Goal: Transaction & Acquisition: Book appointment/travel/reservation

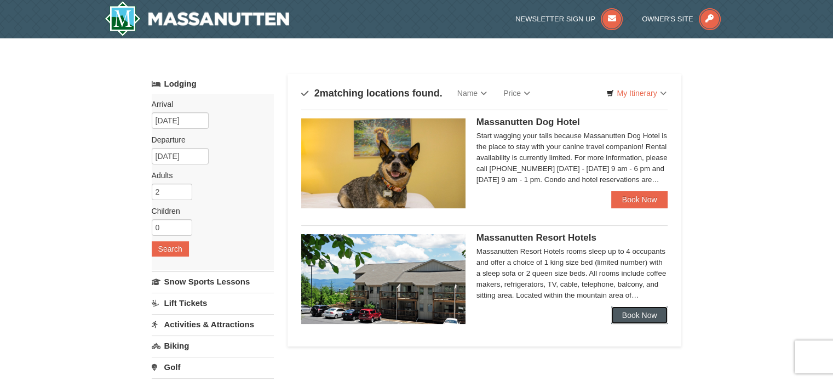
click at [626, 318] on link "Book Now" at bounding box center [639, 315] width 57 height 18
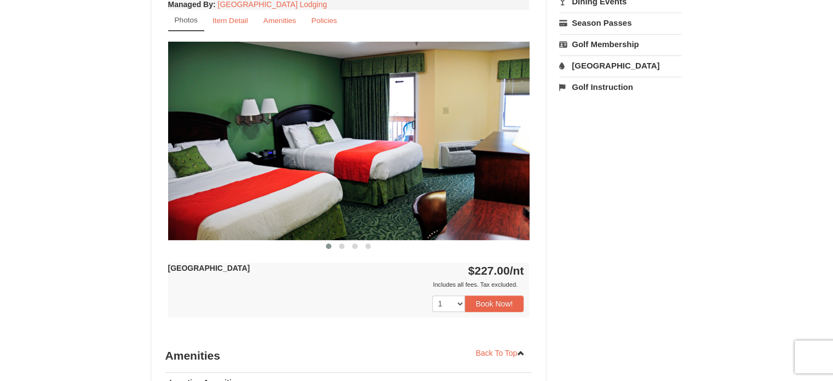
scroll to position [493, 0]
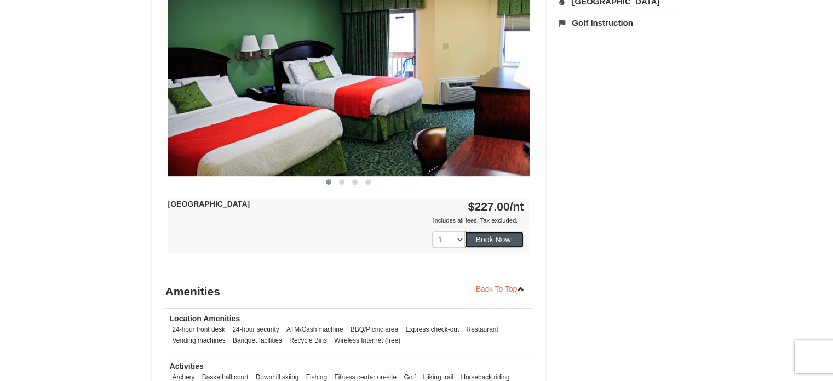
click at [492, 241] on button "Book Now!" at bounding box center [494, 239] width 59 height 16
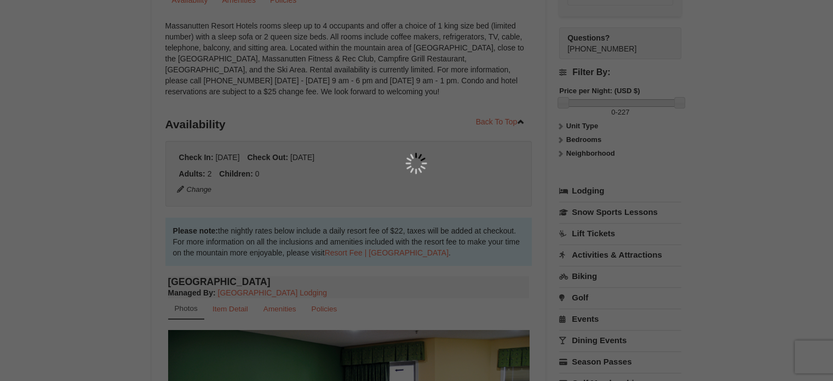
scroll to position [107, 0]
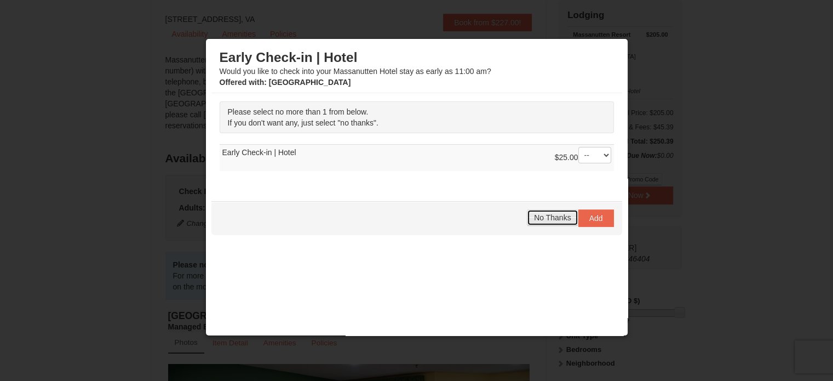
click at [545, 222] on button "No Thanks" at bounding box center [552, 217] width 51 height 16
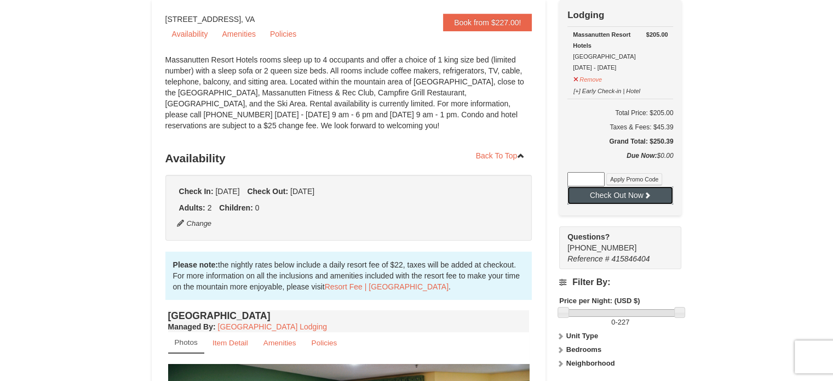
click at [626, 194] on button "Check Out Now" at bounding box center [621, 195] width 106 height 18
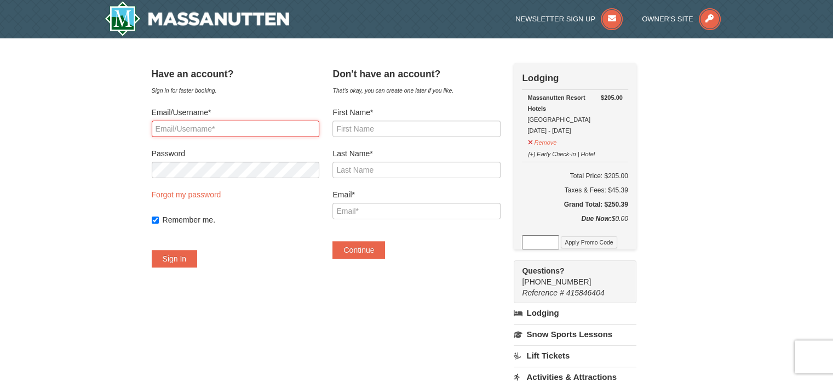
click at [276, 131] on input "Email/Username*" at bounding box center [236, 129] width 168 height 16
type input "zapata.rodriguez.14@gmail.com"
click at [171, 258] on button "Sign In" at bounding box center [175, 259] width 46 height 18
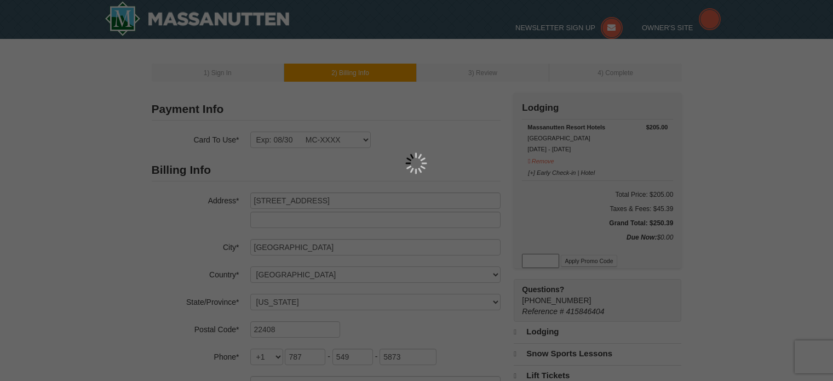
select select "VA"
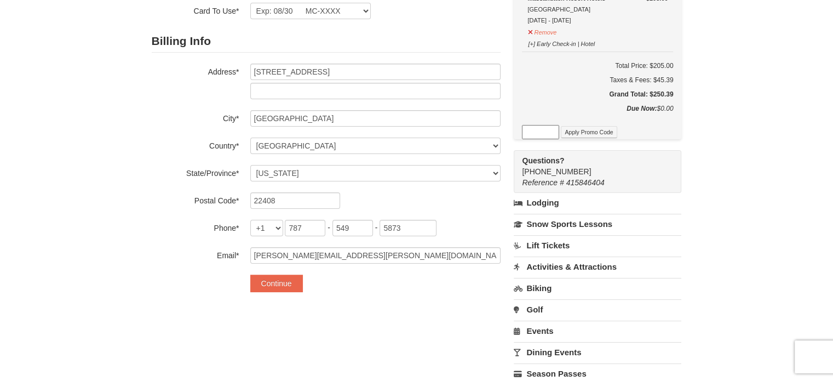
scroll to position [55, 0]
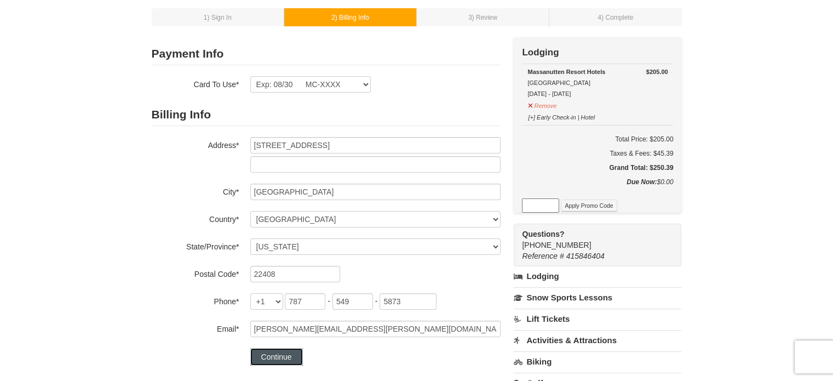
click at [282, 357] on button "Continue" at bounding box center [276, 357] width 53 height 18
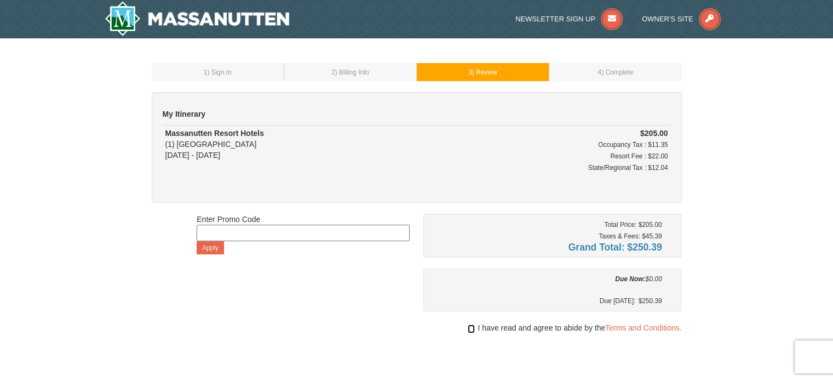
click at [471, 328] on input "checkbox" at bounding box center [471, 328] width 7 height 9
checkbox input "true"
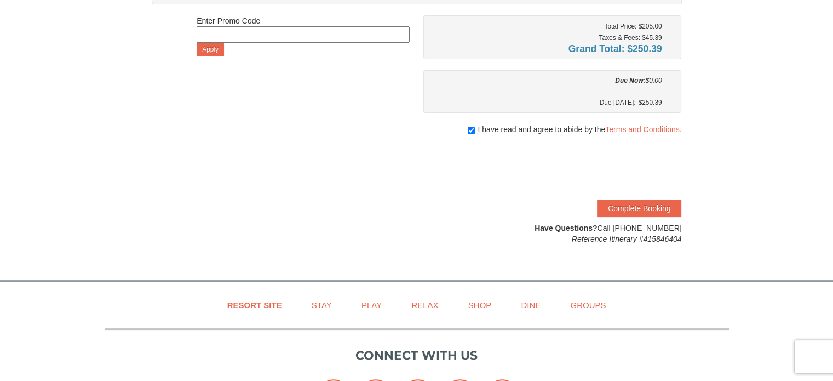
scroll to position [219, 0]
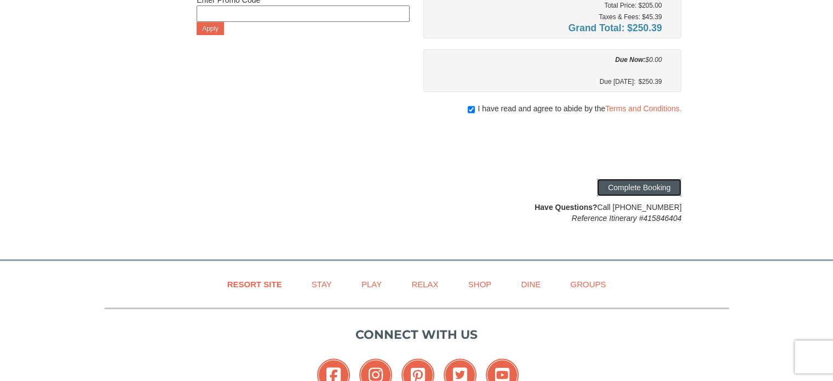
click at [637, 186] on button "Complete Booking" at bounding box center [639, 188] width 84 height 18
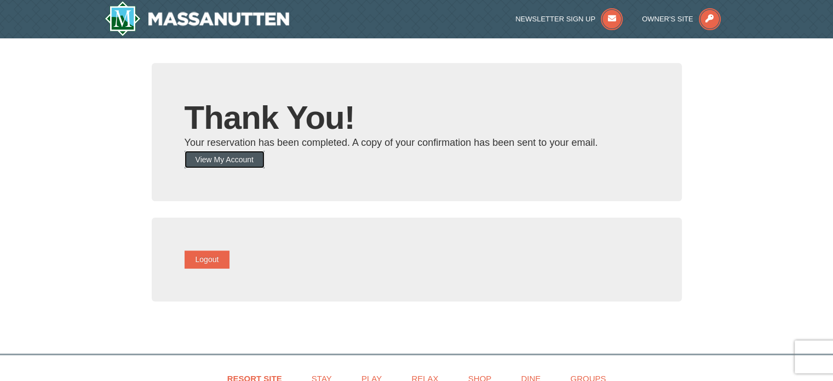
click at [249, 161] on button "View My Account" at bounding box center [225, 160] width 80 height 18
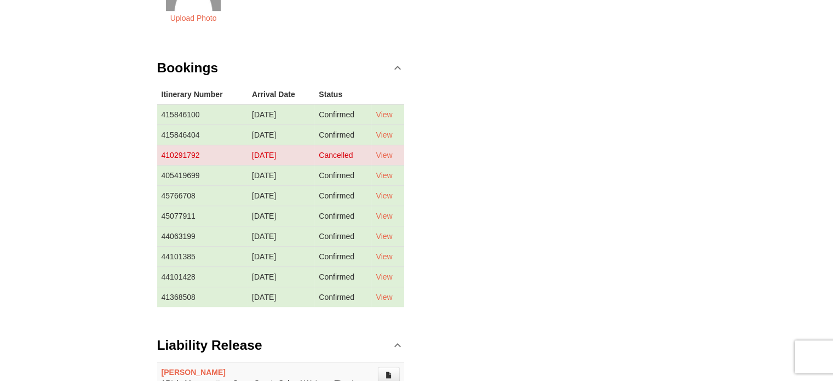
scroll to position [712, 0]
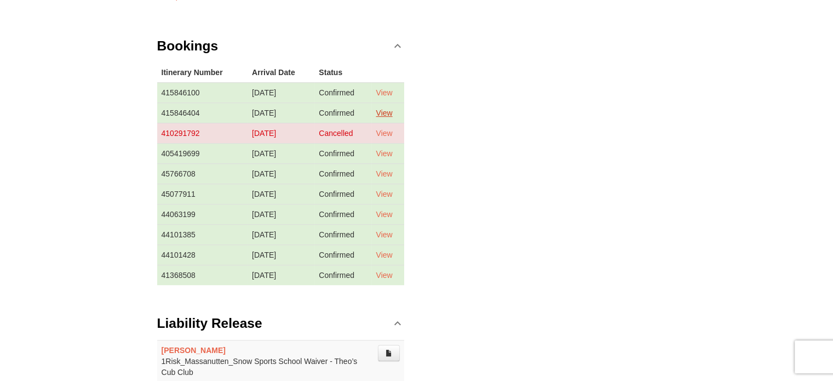
click at [382, 108] on link "View" at bounding box center [384, 112] width 16 height 9
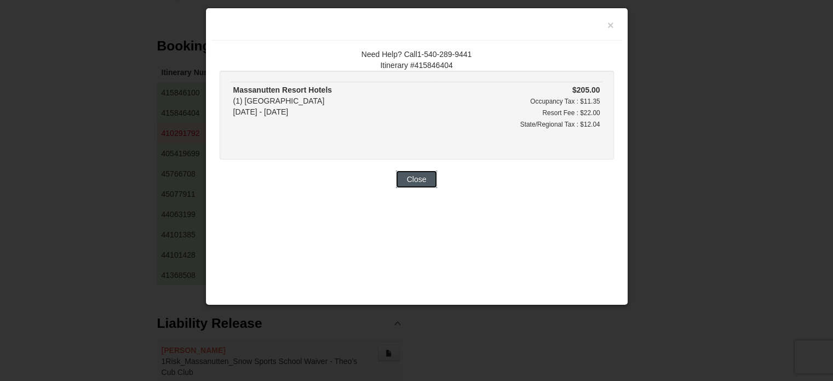
click at [413, 181] on button "Close" at bounding box center [417, 179] width 42 height 18
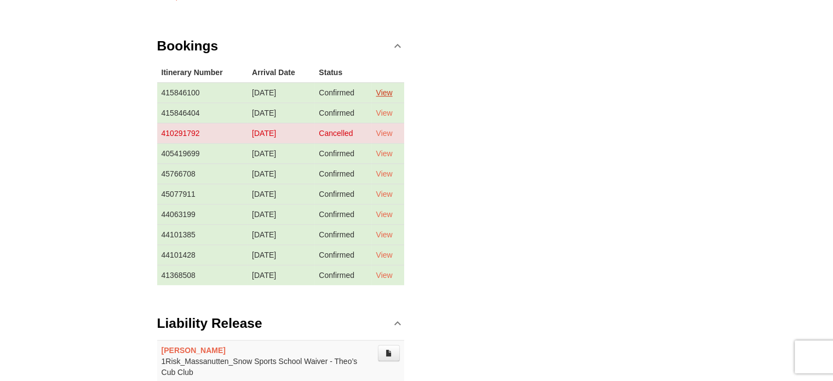
click at [392, 88] on link "View" at bounding box center [384, 92] width 16 height 9
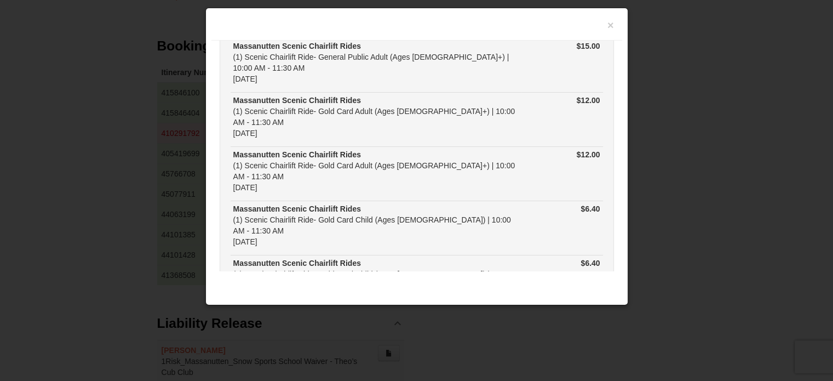
scroll to position [128, 0]
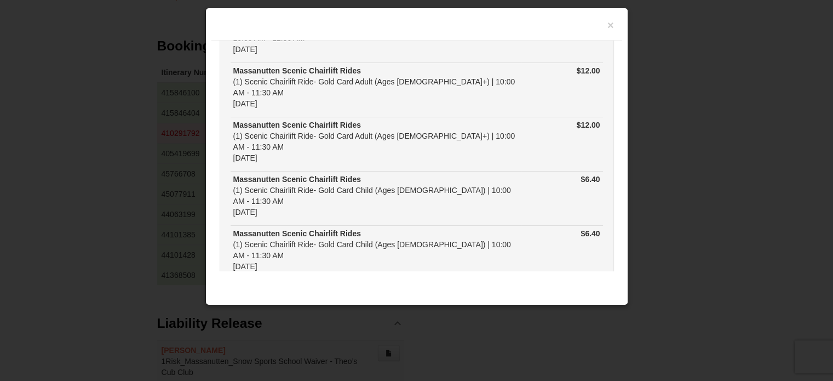
click at [406, 312] on button "Close" at bounding box center [417, 321] width 42 height 18
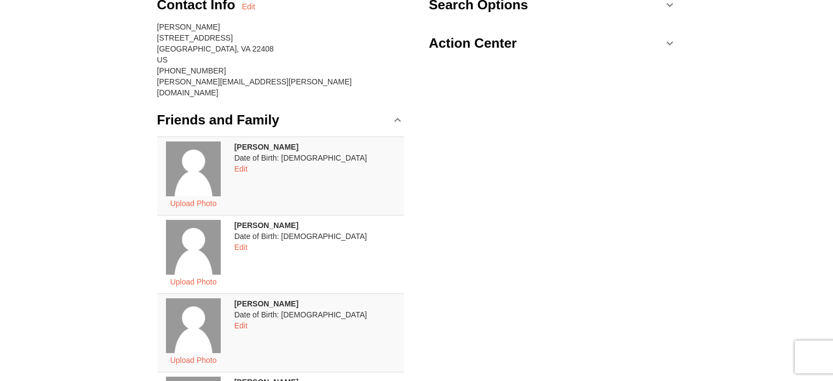
scroll to position [0, 0]
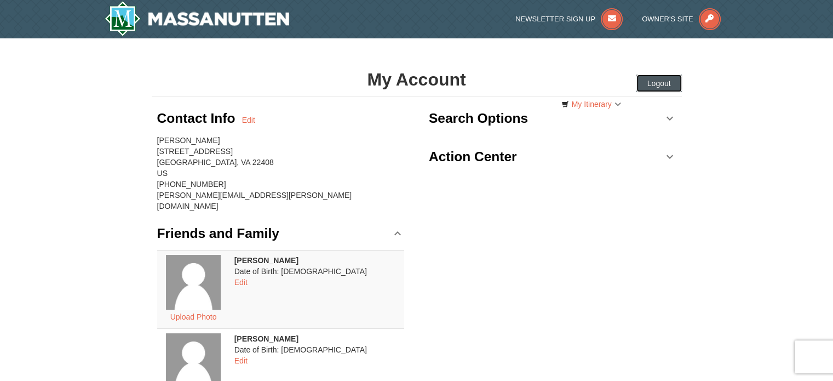
click at [665, 87] on button "Logout" at bounding box center [659, 84] width 45 height 18
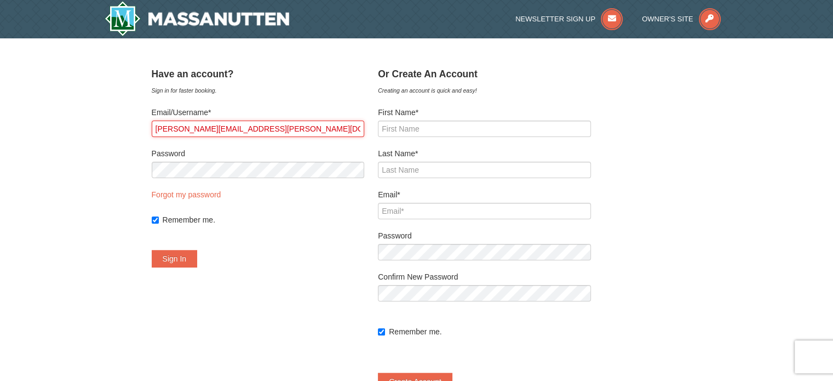
click at [313, 130] on input "zapata.rodriguez.14@gmail.com" at bounding box center [258, 129] width 213 height 16
drag, startPoint x: 328, startPoint y: 128, endPoint x: 50, endPoint y: 122, distance: 277.3
click at [50, 122] on div "× ﻿ Have an account? Sign in for faster booking. Email/Username* zapata.rodrigu…" at bounding box center [416, 231] width 833 height 387
type input "quique_khan@yahoo.com"
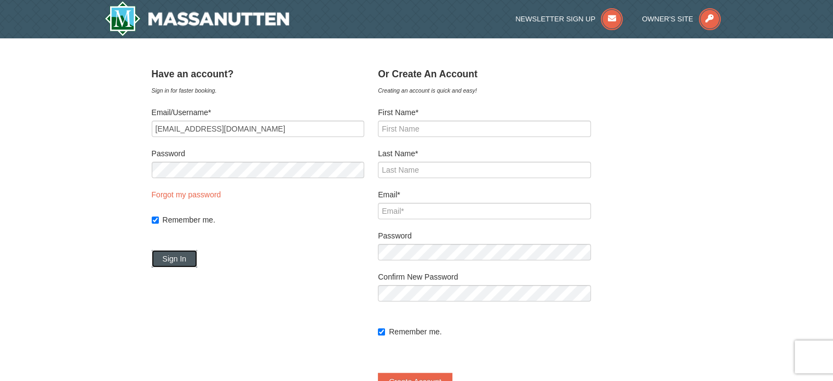
click at [180, 258] on button "Sign In" at bounding box center [175, 259] width 46 height 18
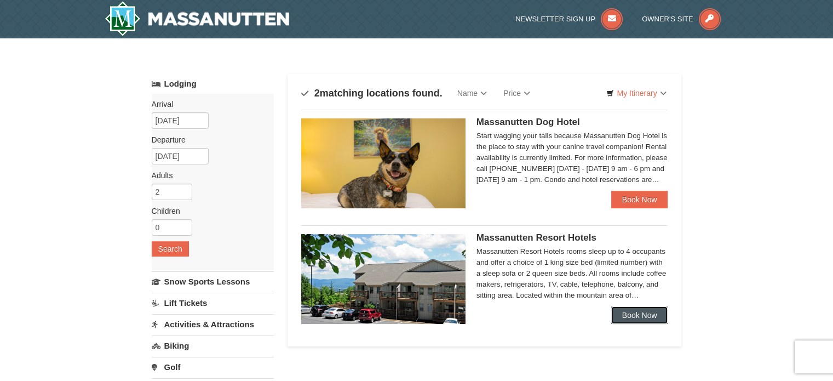
click at [635, 317] on link "Book Now" at bounding box center [639, 315] width 57 height 18
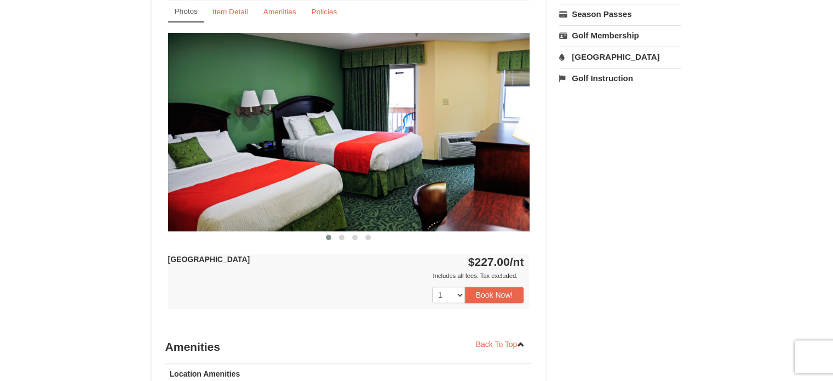
scroll to position [438, 0]
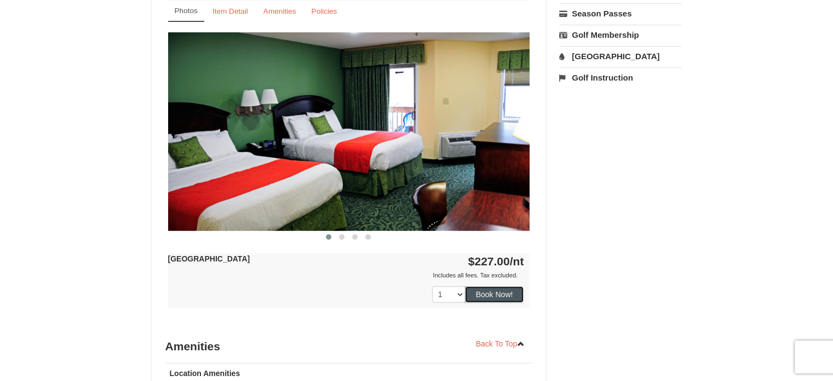
click at [489, 293] on button "Book Now!" at bounding box center [494, 294] width 59 height 16
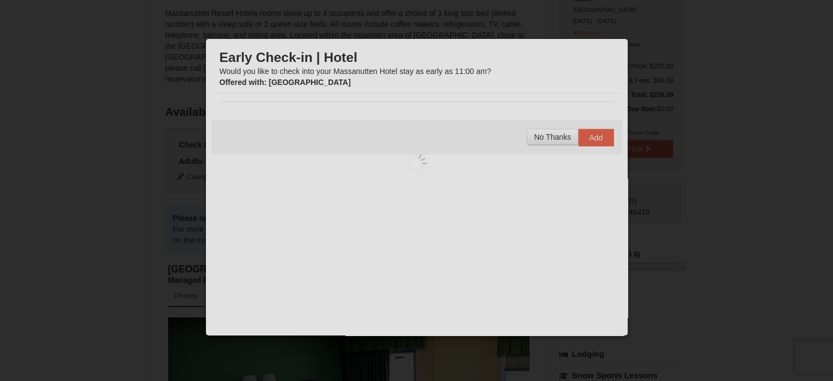
scroll to position [107, 0]
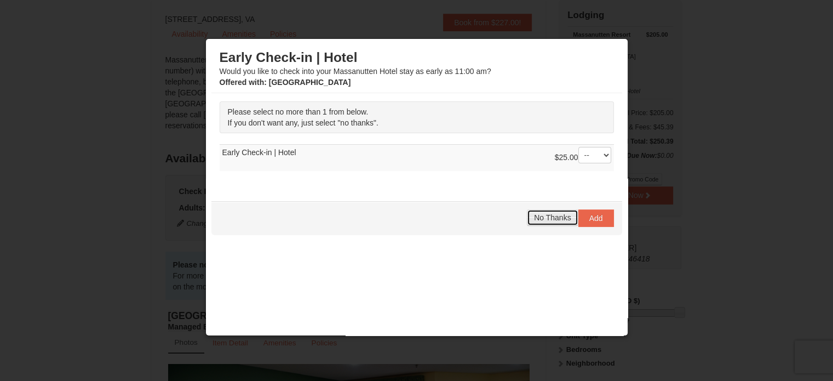
click at [537, 219] on span "No Thanks" at bounding box center [552, 217] width 37 height 9
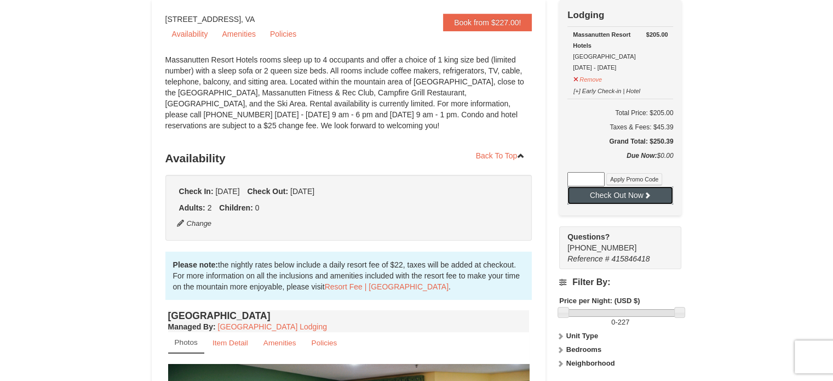
click at [615, 196] on button "Check Out Now" at bounding box center [621, 195] width 106 height 18
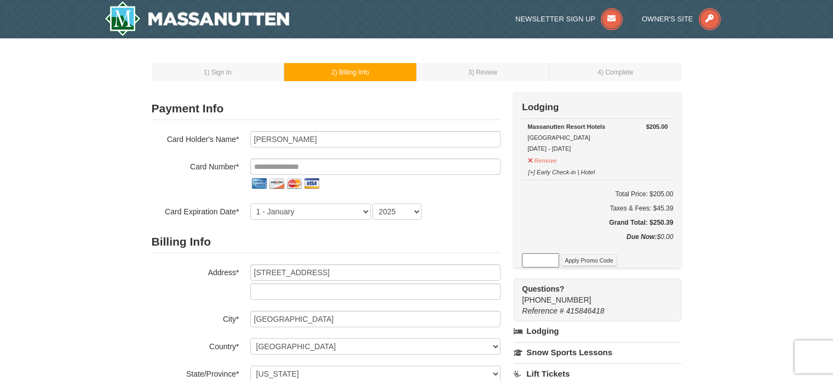
select select "VA"
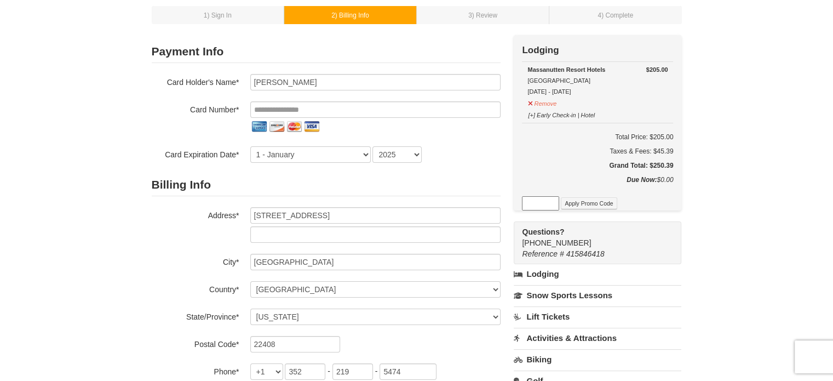
scroll to position [55, 0]
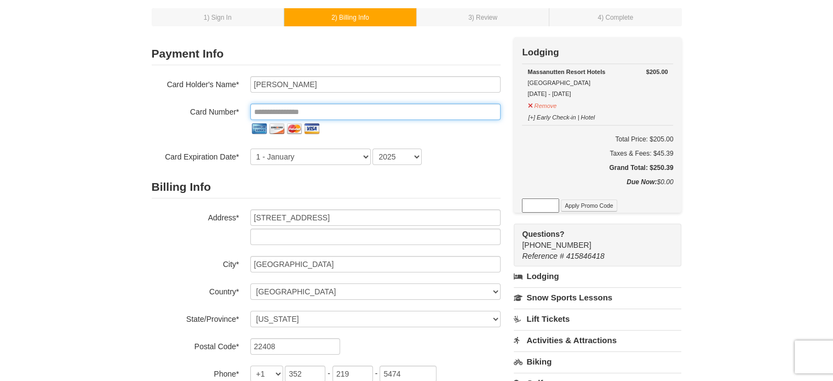
click at [333, 113] on input "tel" at bounding box center [375, 112] width 250 height 16
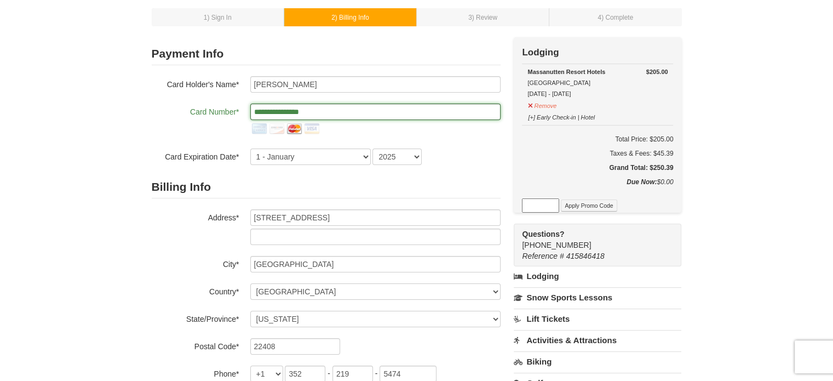
type input "**********"
click at [251, 179] on h2 "Billing Info" at bounding box center [326, 187] width 349 height 22
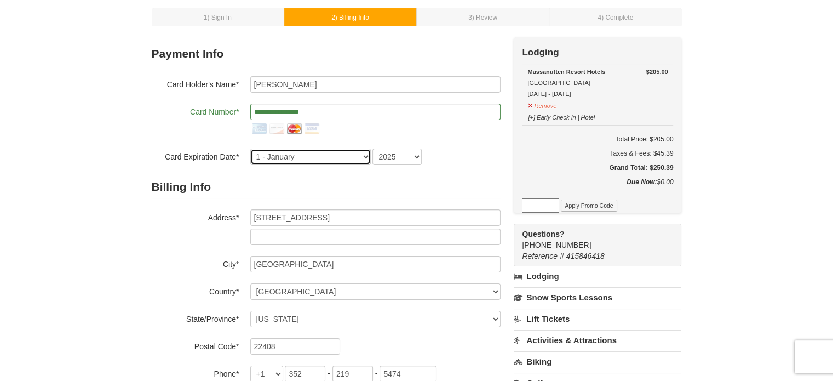
click at [264, 153] on select "1 - January 2 - February 3 - March 4 - April 5 - May 6 - June 7 - July 8 - Augu…" at bounding box center [310, 156] width 121 height 16
select select "8"
click at [250, 148] on select "1 - January 2 - February 3 - March 4 - April 5 - May 6 - June 7 - July 8 - Augu…" at bounding box center [310, 156] width 121 height 16
click at [413, 158] on select "2025 2026 2027 2028 2029 2030 2031 2032 2033 2034" at bounding box center [397, 156] width 49 height 16
select select "2030"
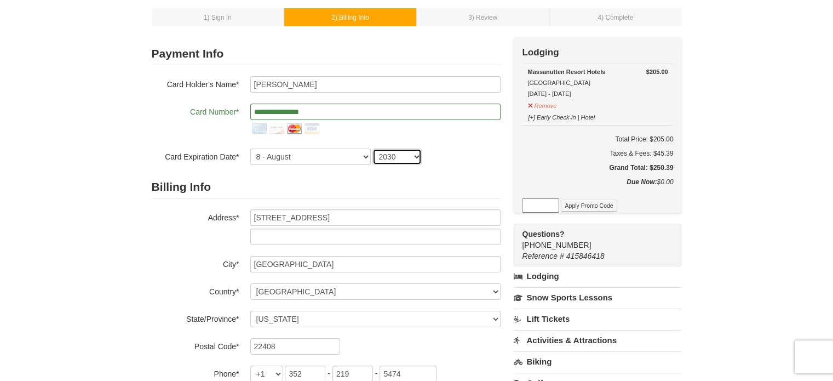
click at [373, 148] on select "2025 2026 2027 2028 2029 2030 2031 2032 2033 2034" at bounding box center [397, 156] width 49 height 16
drag, startPoint x: 289, startPoint y: 111, endPoint x: 299, endPoint y: 116, distance: 11.0
click at [289, 111] on input "**********" at bounding box center [375, 112] width 250 height 16
click at [141, 125] on div "1 ) Sign In 2 ) Billing Info 3 ) Review ) Complete ×" at bounding box center [417, 270] width 552 height 551
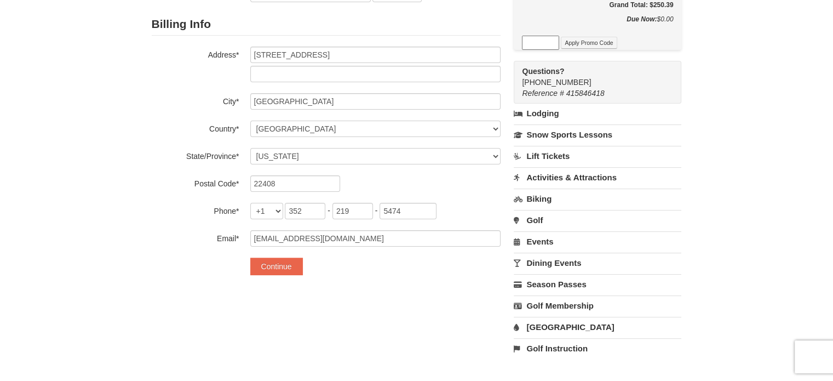
scroll to position [219, 0]
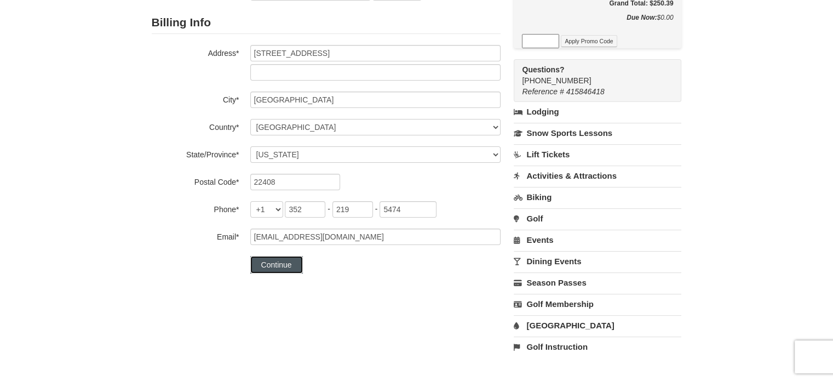
click at [275, 264] on button "Continue" at bounding box center [276, 265] width 53 height 18
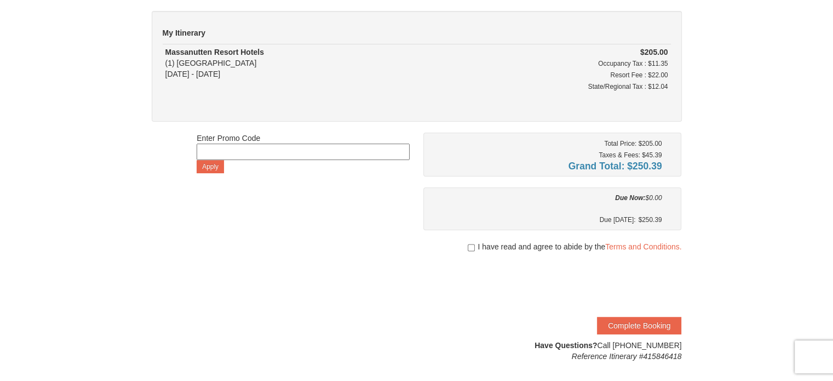
scroll to position [110, 0]
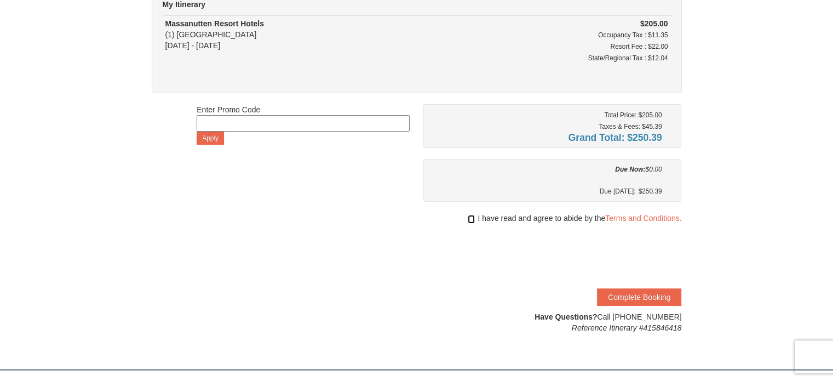
click at [470, 216] on input "checkbox" at bounding box center [471, 219] width 7 height 9
checkbox input "true"
click at [625, 293] on button "Complete Booking" at bounding box center [639, 297] width 84 height 18
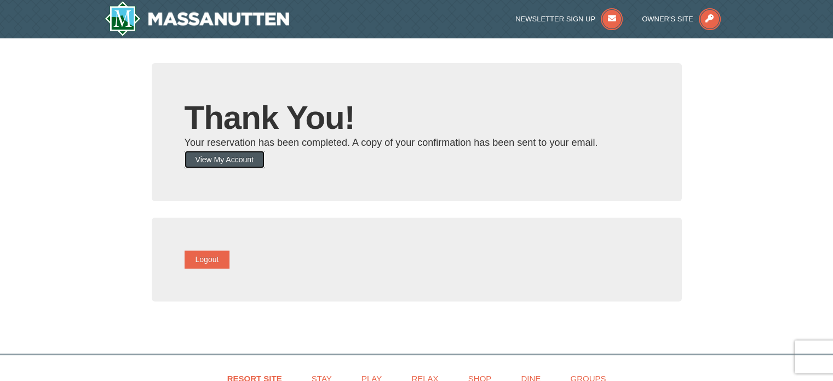
click at [248, 161] on button "View My Account" at bounding box center [225, 160] width 80 height 18
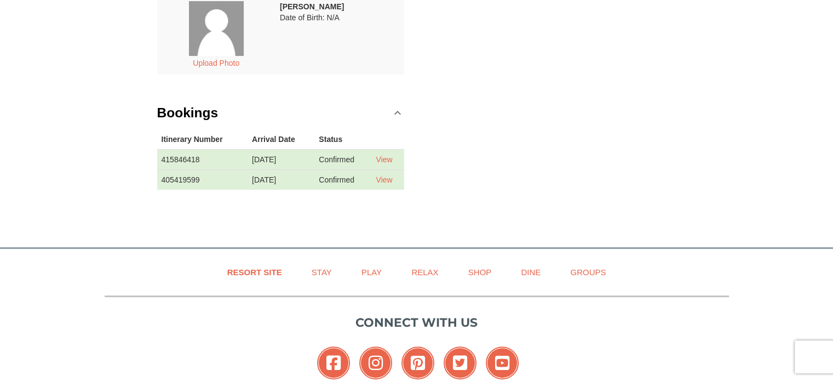
scroll to position [274, 0]
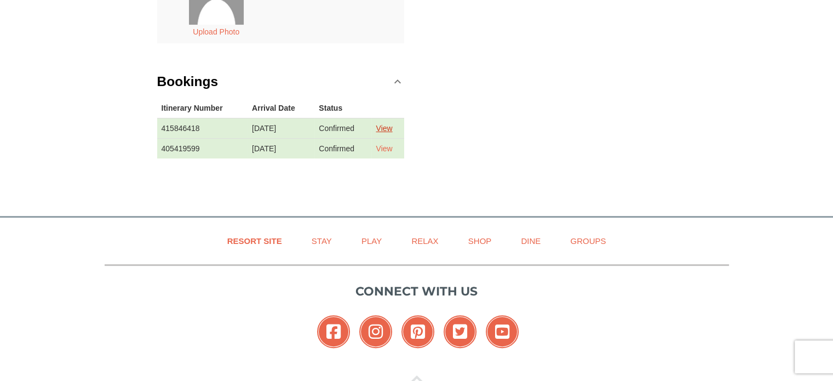
click at [391, 128] on link "View" at bounding box center [384, 128] width 16 height 9
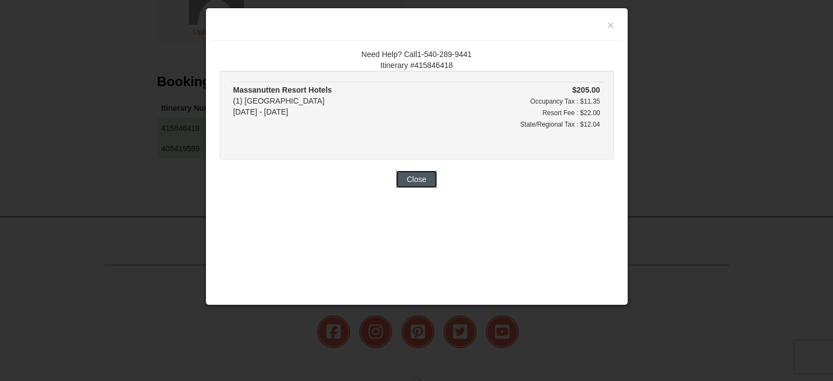
click at [419, 179] on button "Close" at bounding box center [417, 179] width 42 height 18
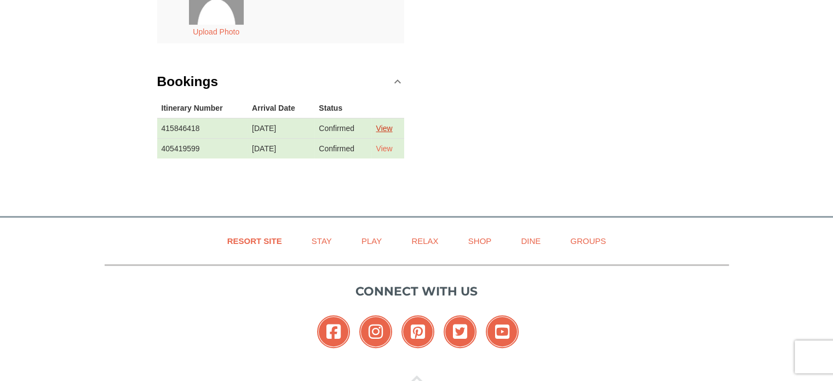
click at [391, 127] on link "View" at bounding box center [384, 128] width 16 height 9
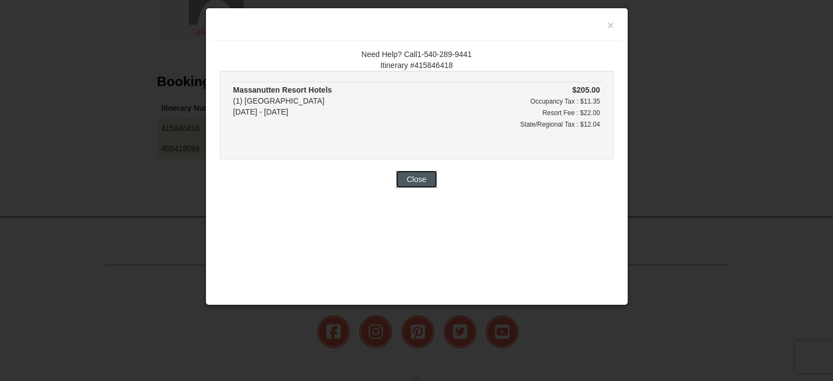
click at [414, 175] on button "Close" at bounding box center [417, 179] width 42 height 18
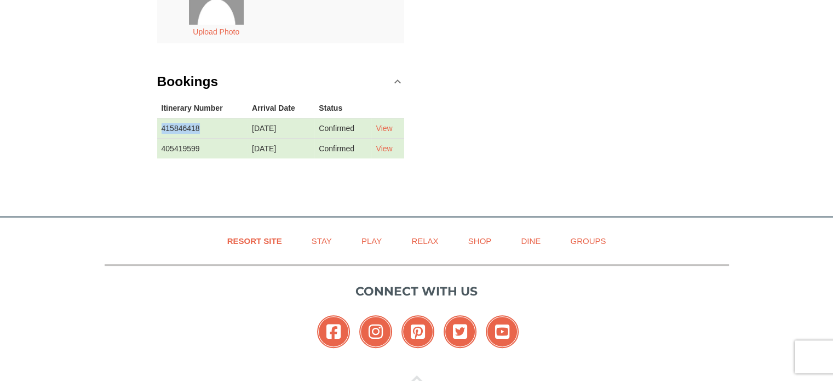
drag, startPoint x: 208, startPoint y: 129, endPoint x: 160, endPoint y: 127, distance: 48.3
click at [160, 127] on td "415846418" at bounding box center [202, 128] width 91 height 20
copy td "415846418"
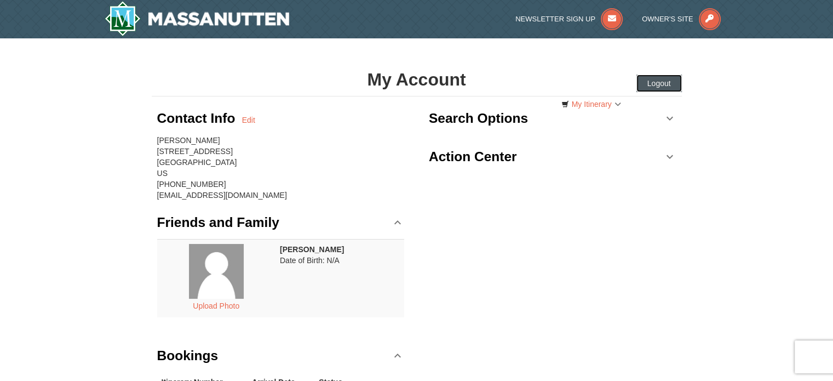
click at [652, 80] on button "Logout" at bounding box center [659, 84] width 45 height 18
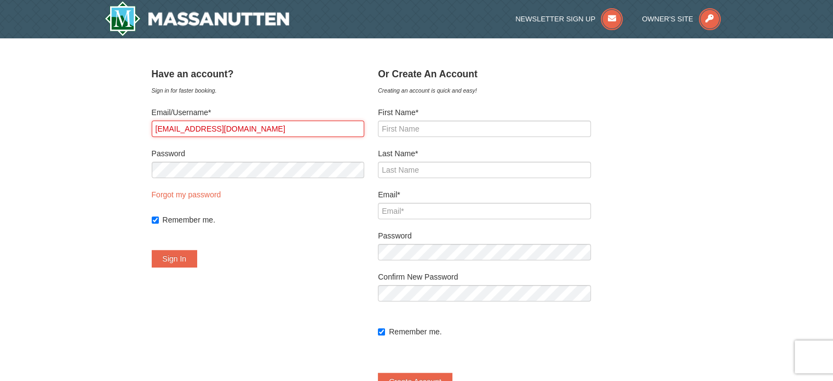
click at [300, 130] on input "quique_khan@yahoo.com" at bounding box center [258, 129] width 213 height 16
drag, startPoint x: 300, startPoint y: 130, endPoint x: 99, endPoint y: 129, distance: 201.6
click at [99, 129] on div "× ﻿ Have an account? Sign in for faster booking. Email/Username* quique_khan@ya…" at bounding box center [416, 231] width 833 height 387
type input "[PERSON_NAME][EMAIL_ADDRESS][PERSON_NAME][DOMAIN_NAME]"
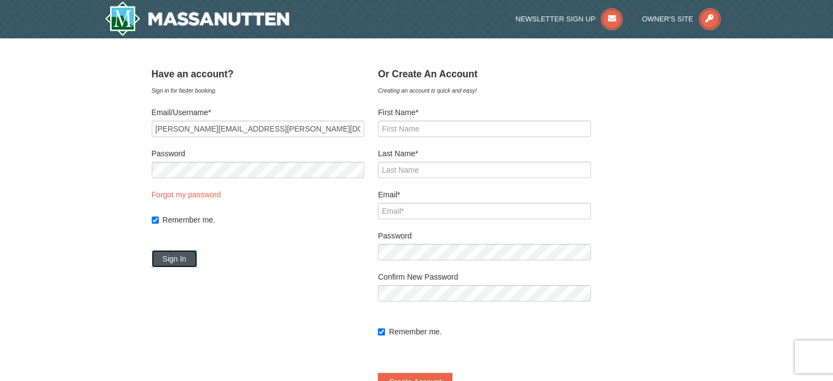
click at [185, 263] on button "Sign In" at bounding box center [175, 259] width 46 height 18
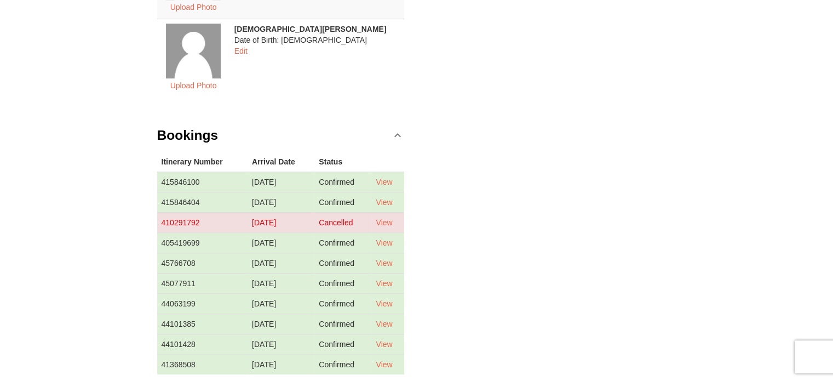
scroll to position [603, 0]
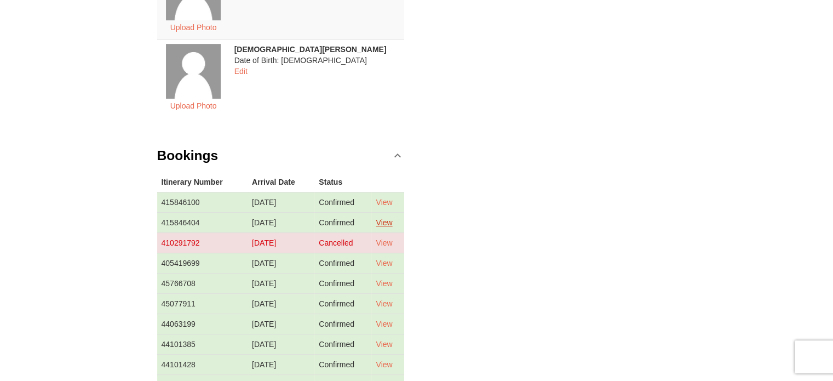
click at [386, 218] on link "View" at bounding box center [384, 222] width 16 height 9
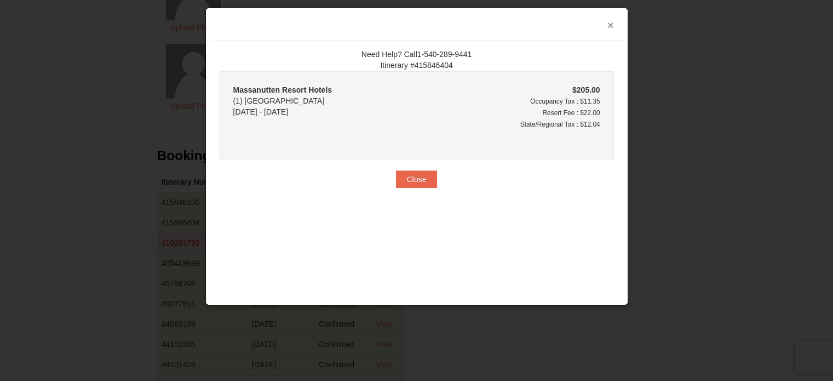
click at [609, 26] on button "×" at bounding box center [611, 25] width 7 height 11
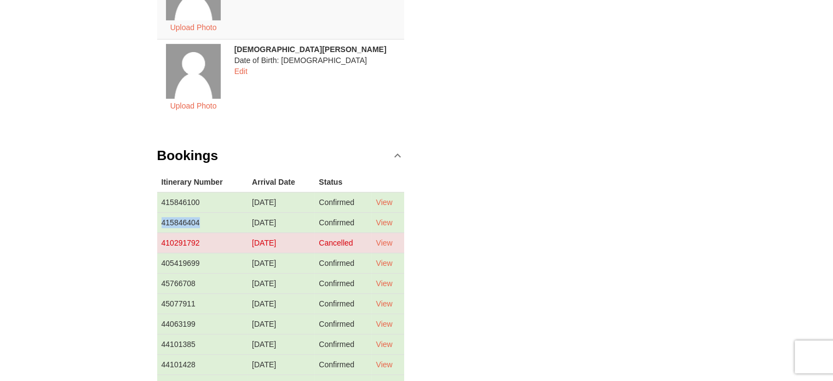
drag, startPoint x: 205, startPoint y: 210, endPoint x: 158, endPoint y: 208, distance: 47.1
click at [157, 212] on td "415846404" at bounding box center [202, 222] width 91 height 20
copy td "415846404"
click at [386, 198] on link "View" at bounding box center [384, 202] width 16 height 9
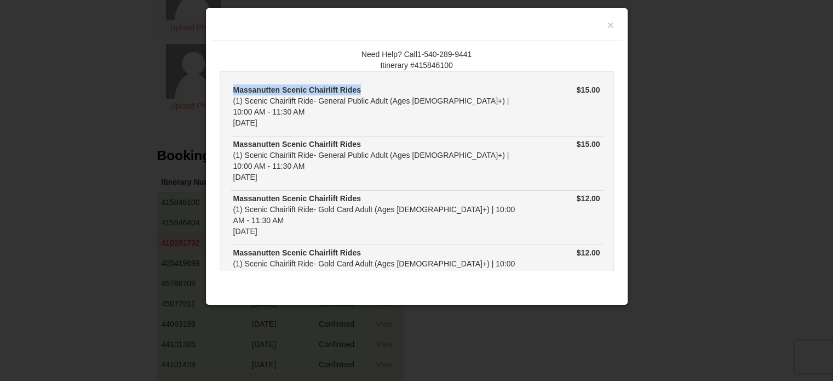
drag, startPoint x: 361, startPoint y: 87, endPoint x: 228, endPoint y: 87, distance: 133.1
click at [228, 87] on div "Massanutten Scenic Chairlift Rides (1) Scenic Chairlift Ride- General Public Ad…" at bounding box center [417, 250] width 394 height 358
copy div "Massanutten Scenic Chairlift Rides"
drag, startPoint x: 449, startPoint y: 66, endPoint x: 410, endPoint y: 66, distance: 39.4
click at [410, 66] on div "Need Help? Call1-540-289-9441 Itinerary #415846100" at bounding box center [417, 60] width 394 height 22
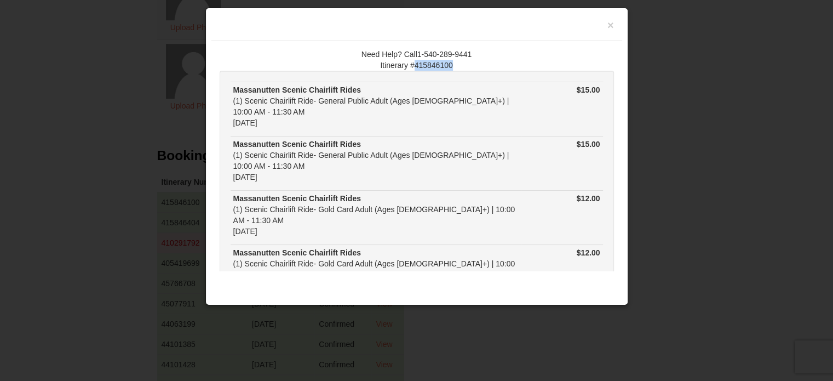
copy div "415846100"
click at [609, 24] on button "×" at bounding box center [611, 25] width 7 height 11
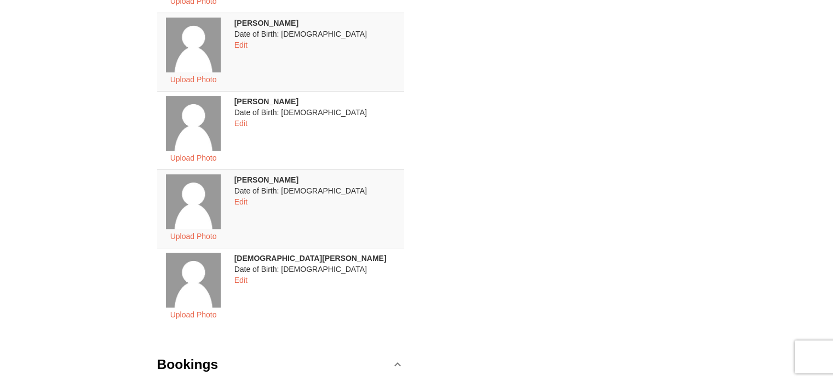
scroll to position [329, 0]
